Goal: Task Accomplishment & Management: Complete application form

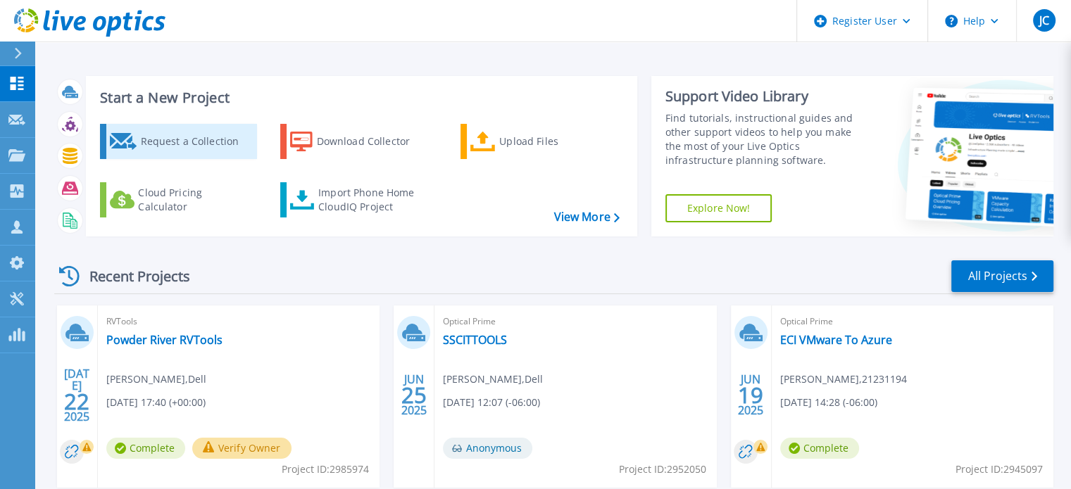
click at [208, 143] on div "Request a Collection" at bounding box center [196, 141] width 113 height 28
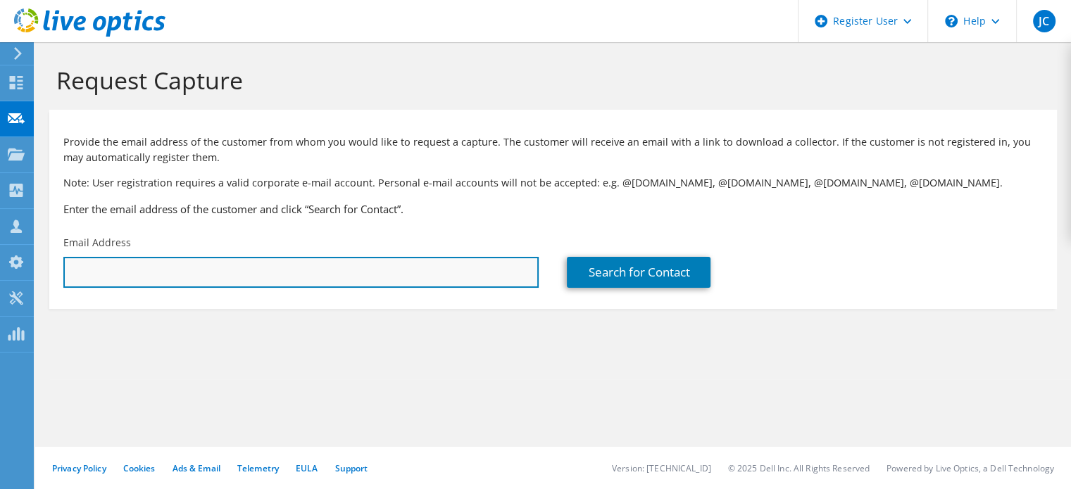
click at [370, 275] on input "text" at bounding box center [300, 272] width 475 height 31
click at [277, 272] on input "text" at bounding box center [300, 272] width 475 height 31
paste input "[EMAIL_ADDRESS][DOMAIN_NAME]"
type input "[EMAIL_ADDRESS][DOMAIN_NAME]"
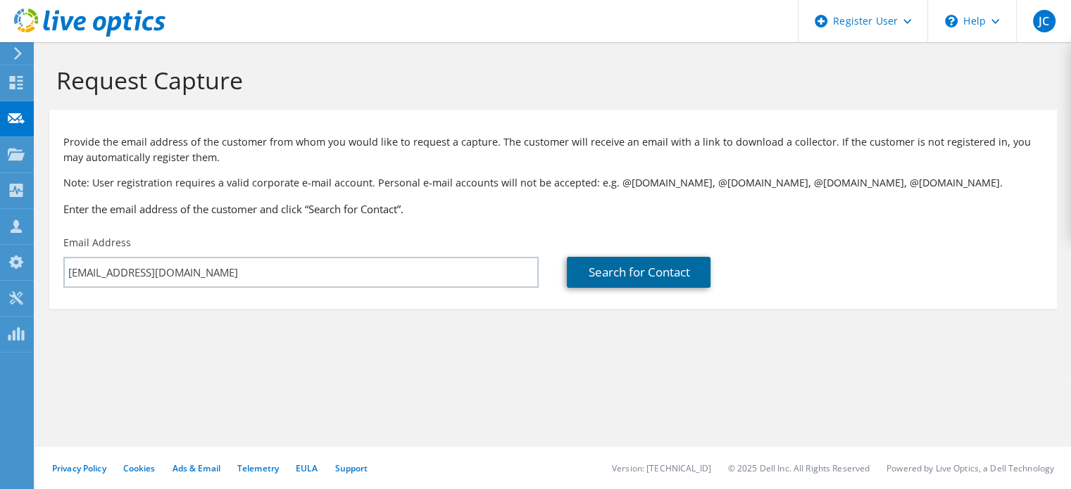
click at [618, 267] on link "Search for Contact" at bounding box center [639, 272] width 144 height 31
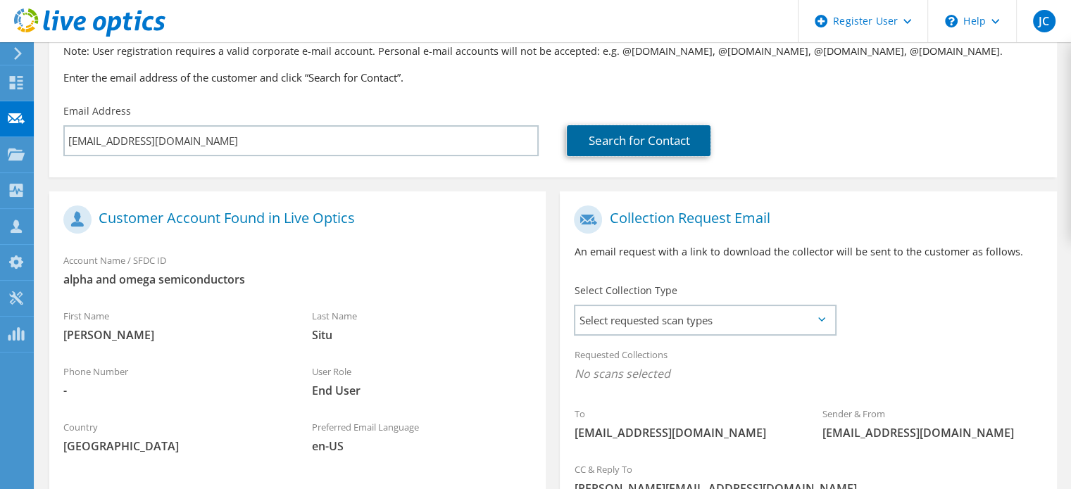
scroll to position [296, 0]
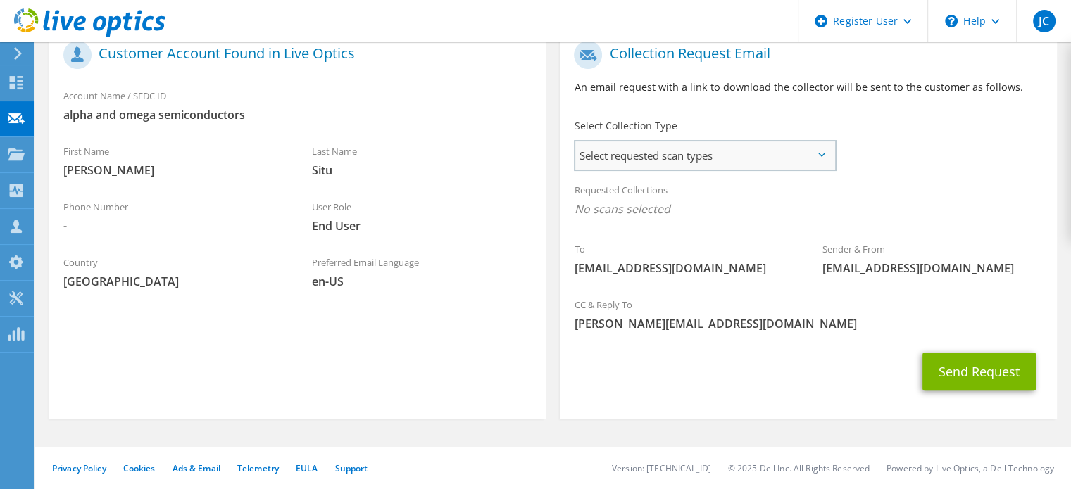
click at [639, 156] on span "Select requested scan types" at bounding box center [704, 156] width 259 height 28
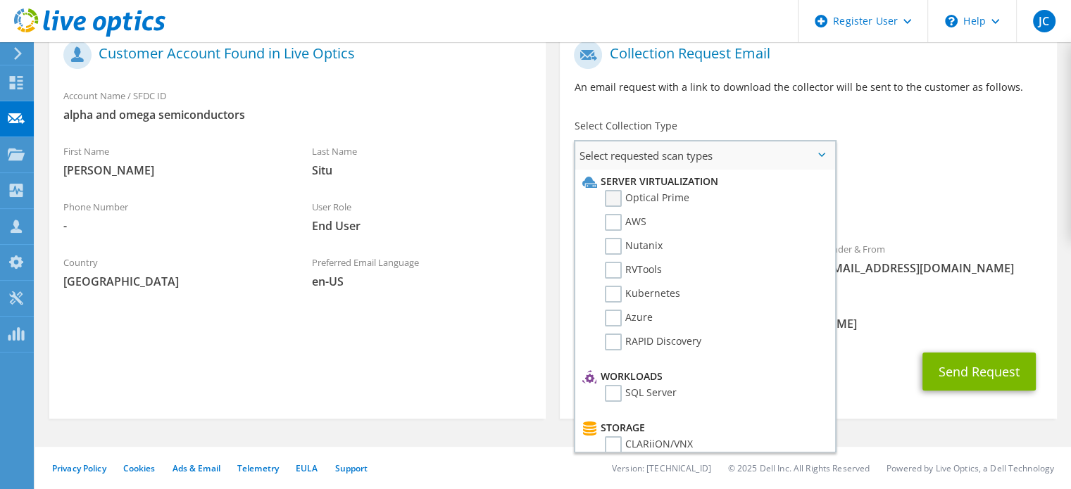
click at [614, 199] on label "Optical Prime" at bounding box center [647, 198] width 84 height 17
click at [0, 0] on input "Optical Prime" at bounding box center [0, 0] width 0 height 0
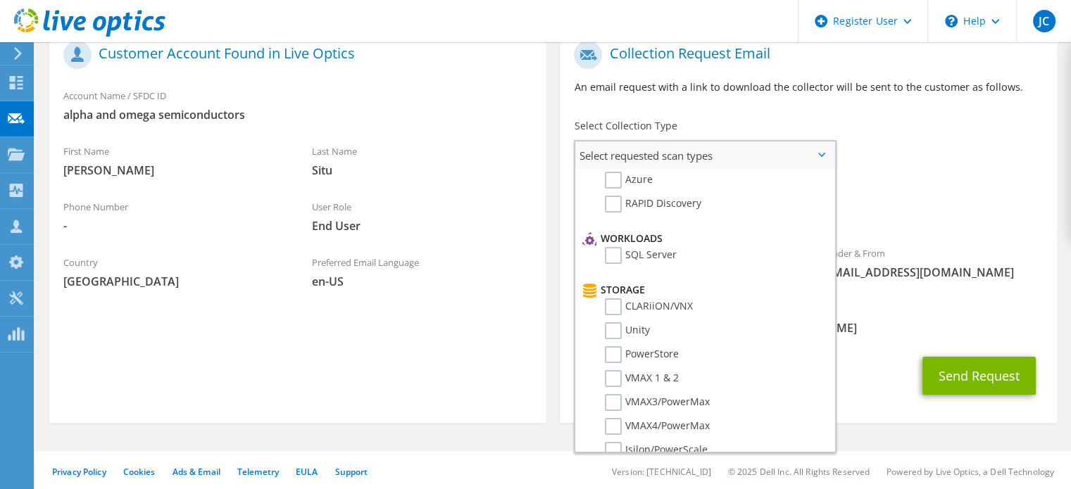
scroll to position [211, 0]
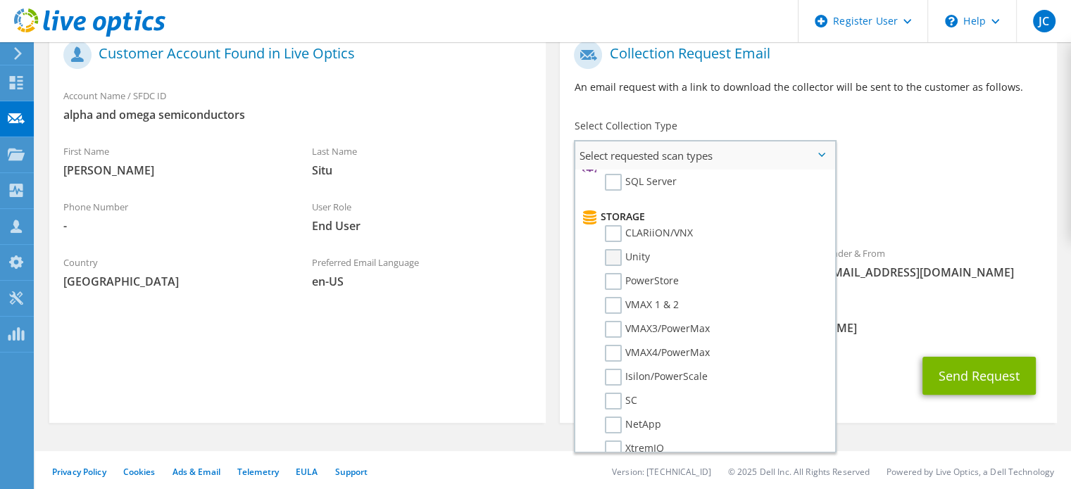
click at [618, 256] on label "Unity" at bounding box center [627, 257] width 45 height 17
click at [0, 0] on input "Unity" at bounding box center [0, 0] width 0 height 0
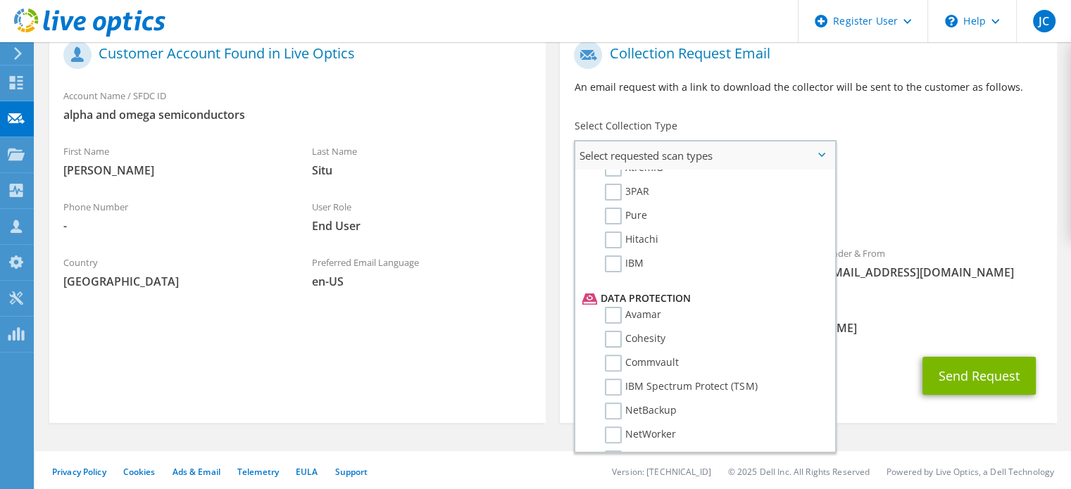
scroll to position [563, 0]
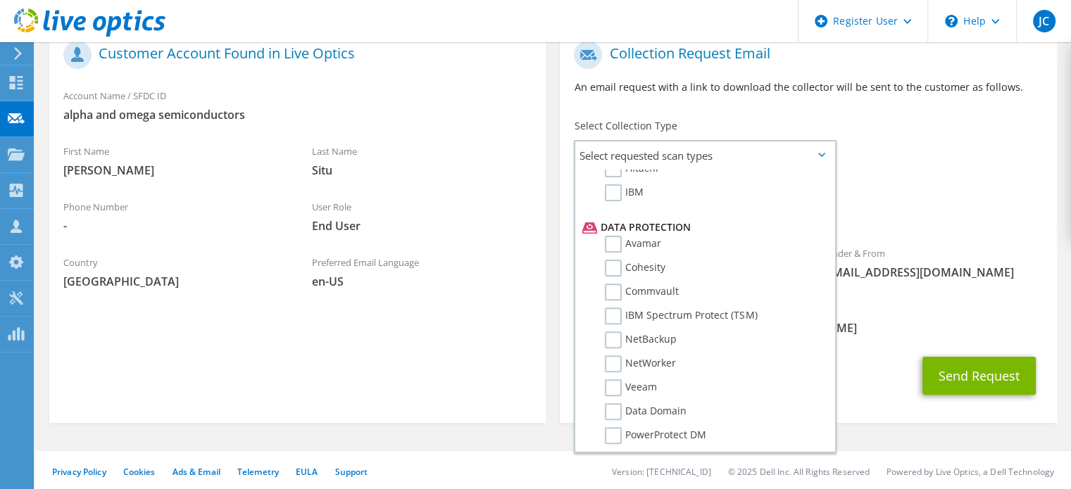
click at [924, 223] on span "Optical Prime Unity" at bounding box center [808, 212] width 468 height 23
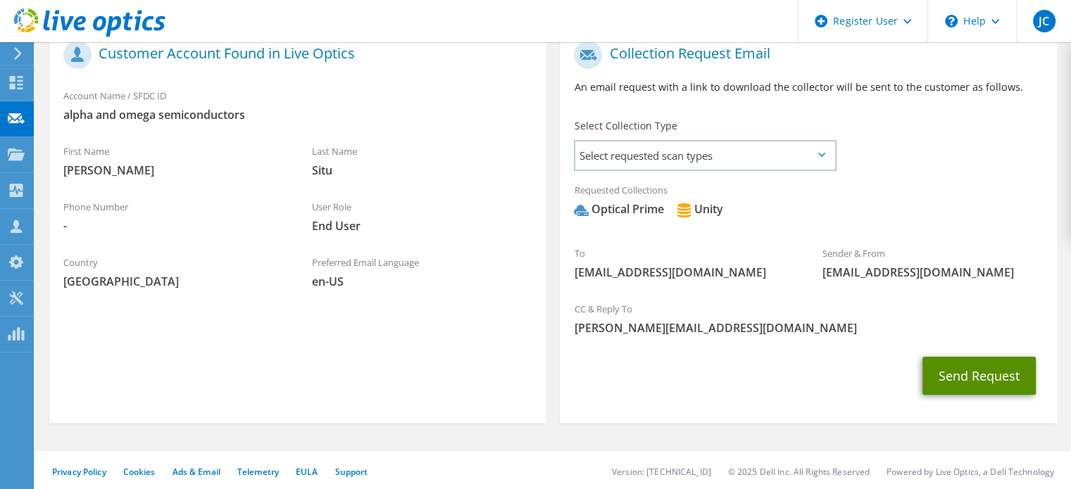
click at [972, 379] on button "Send Request" at bounding box center [978, 376] width 113 height 38
